Goal: Obtain resource: Obtain resource

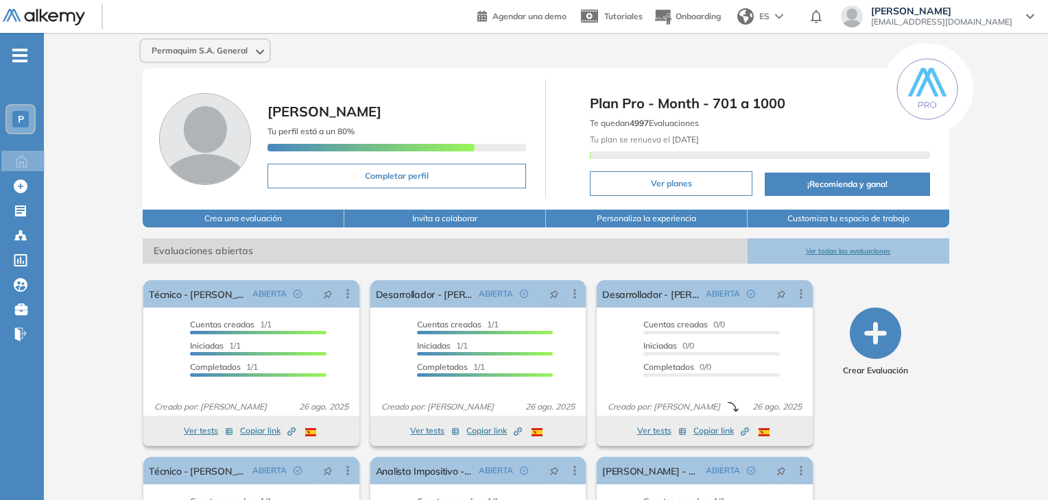
click at [23, 59] on span "-" at bounding box center [19, 54] width 15 height 11
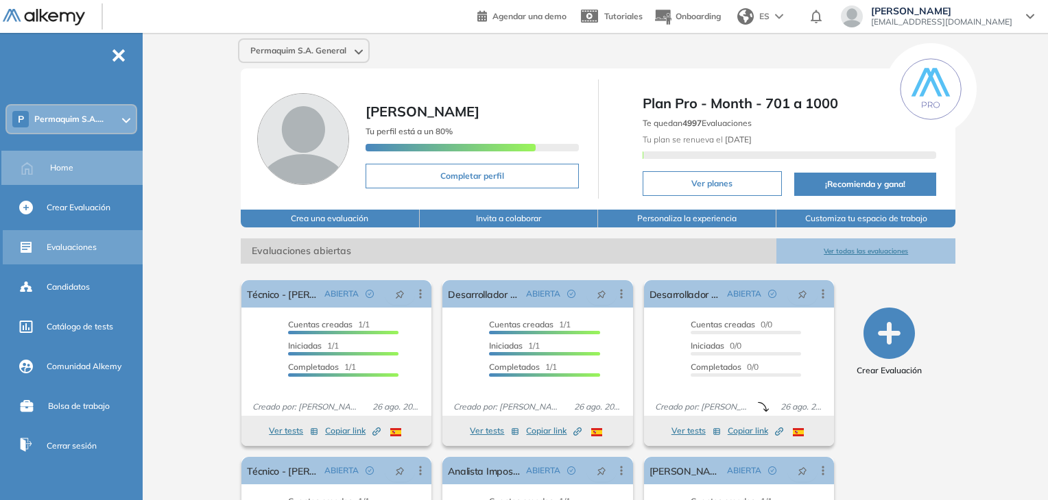
click at [75, 247] on span "Evaluaciones" at bounding box center [72, 247] width 50 height 12
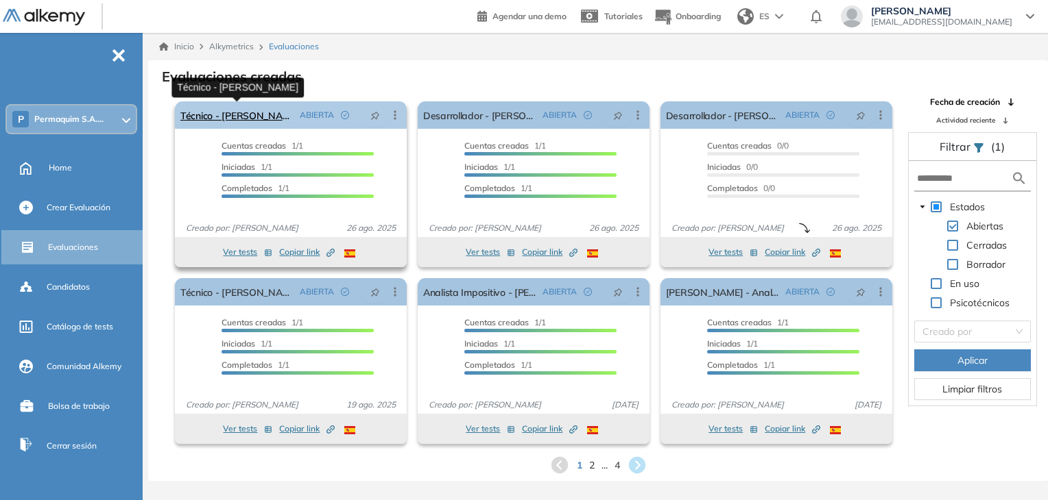
click at [241, 114] on link "Técnico - [PERSON_NAME]" at bounding box center [237, 114] width 114 height 27
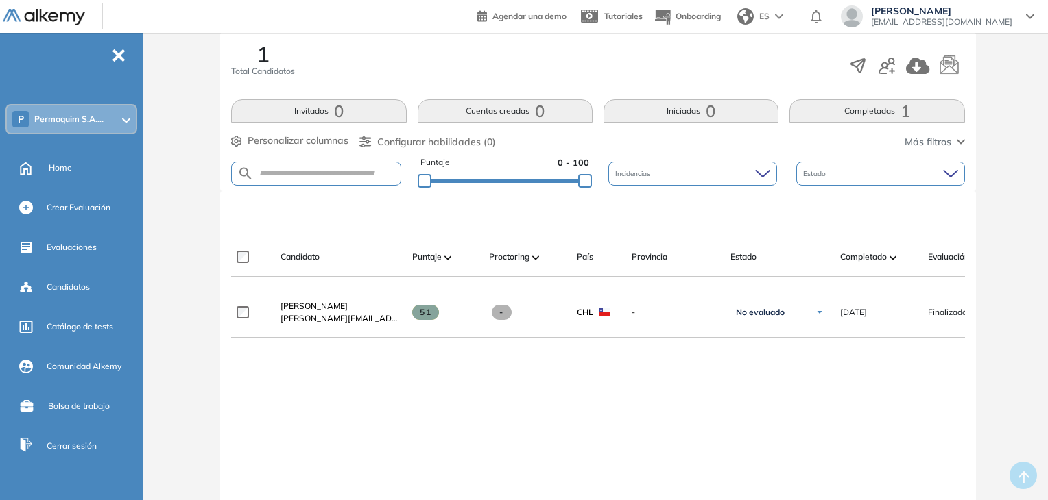
scroll to position [274, 0]
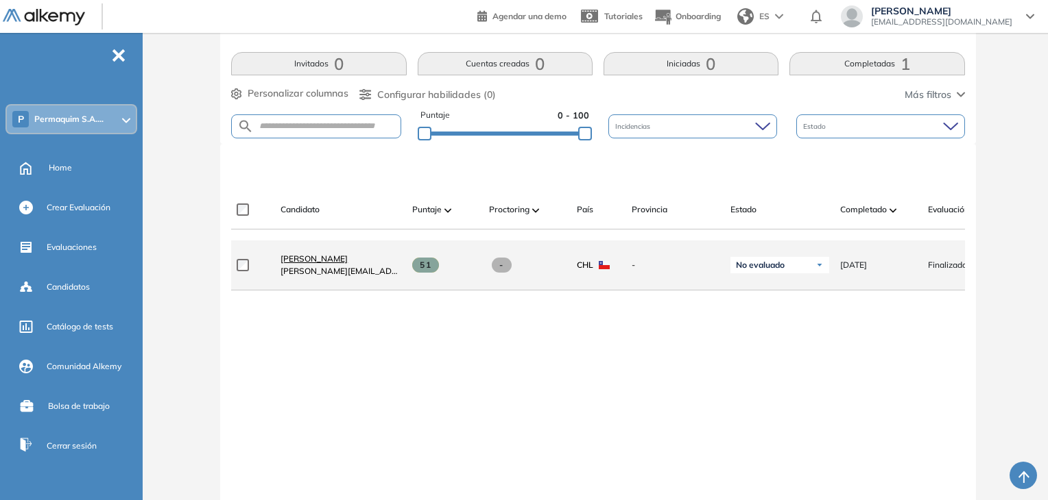
click at [319, 263] on span "[PERSON_NAME]" at bounding box center [313, 259] width 67 height 10
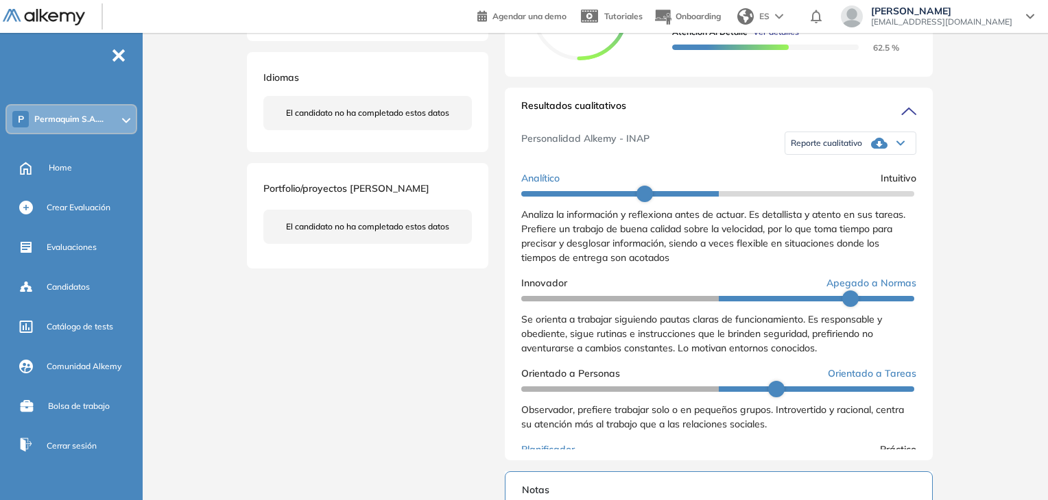
scroll to position [274, 0]
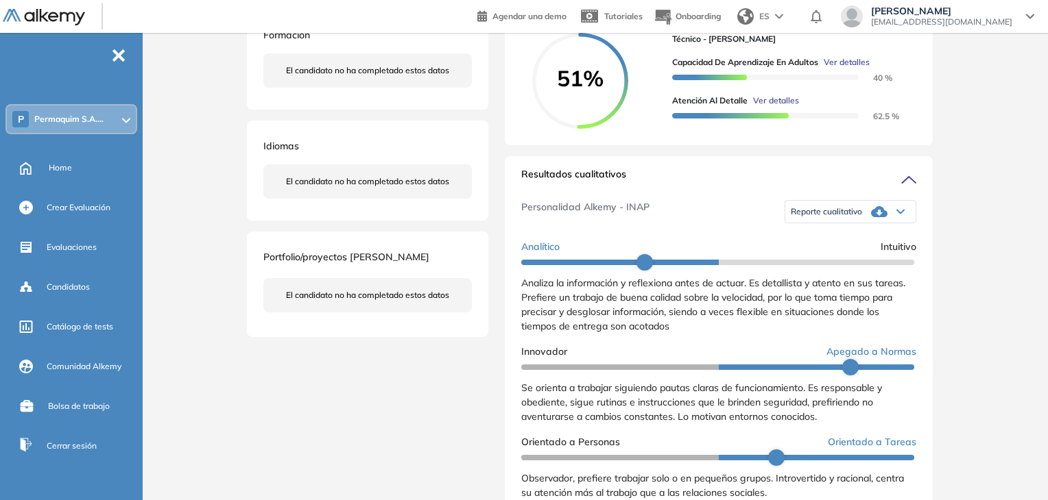
click at [897, 215] on icon at bounding box center [900, 211] width 8 height 5
click at [842, 266] on li "Reporte sin Afinidad AI" at bounding box center [831, 259] width 81 height 14
